Goal: Check status: Check status

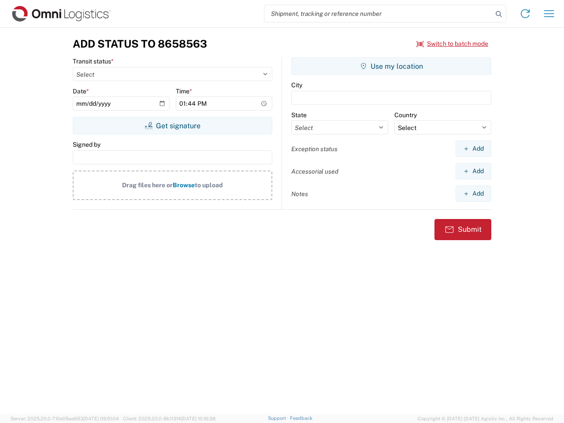
click at [378, 14] on input "search" at bounding box center [378, 13] width 228 height 17
click at [498, 14] on icon at bounding box center [498, 14] width 12 height 12
click at [525, 14] on icon at bounding box center [525, 14] width 14 height 14
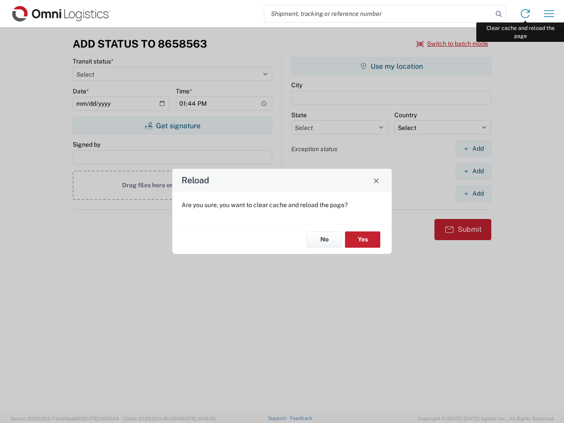
click at [549, 14] on div "Reload Are you sure, you want to clear cache and reload the page? No Yes" at bounding box center [282, 211] width 564 height 423
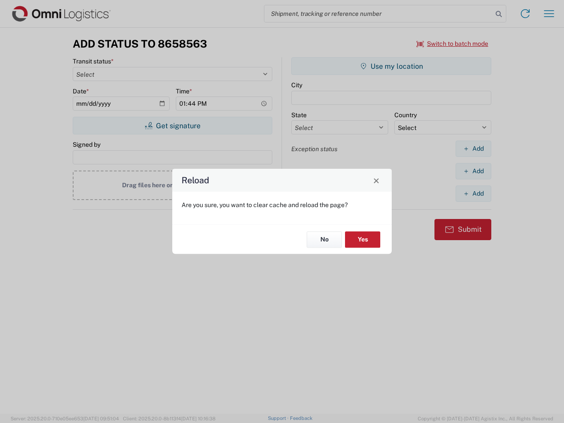
click at [452, 44] on div "Reload Are you sure, you want to clear cache and reload the page? No Yes" at bounding box center [282, 211] width 564 height 423
click at [172, 125] on div "Reload Are you sure, you want to clear cache and reload the page? No Yes" at bounding box center [282, 211] width 564 height 423
click at [391, 66] on div "Reload Are you sure, you want to clear cache and reload the page? No Yes" at bounding box center [282, 211] width 564 height 423
click at [473, 148] on div "Reload Are you sure, you want to clear cache and reload the page? No Yes" at bounding box center [282, 211] width 564 height 423
click at [473, 171] on div "Reload Are you sure, you want to clear cache and reload the page? No Yes" at bounding box center [282, 211] width 564 height 423
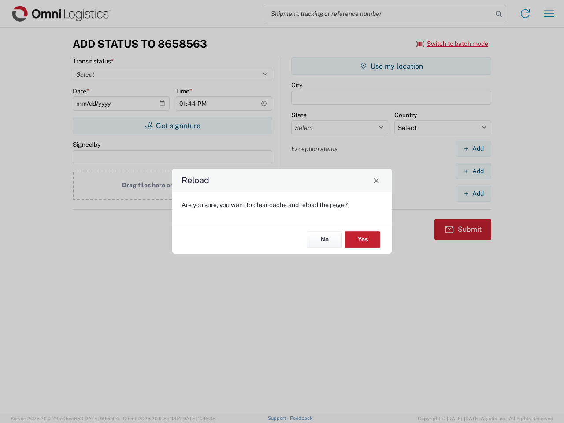
click at [473, 193] on div "Reload Are you sure, you want to clear cache and reload the page? No Yes" at bounding box center [282, 211] width 564 height 423
